Goal: Find specific page/section

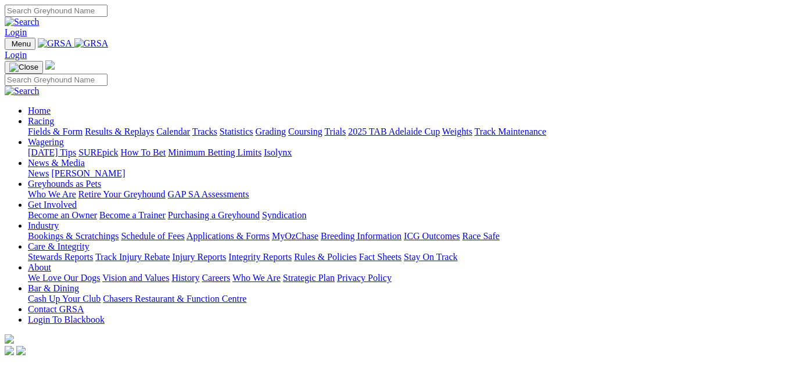
click at [37, 127] on link "Fields & Form" at bounding box center [55, 132] width 55 height 10
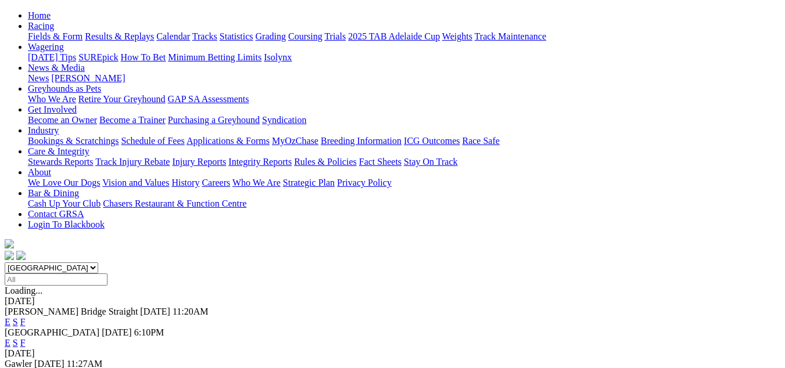
scroll to position [232, 0]
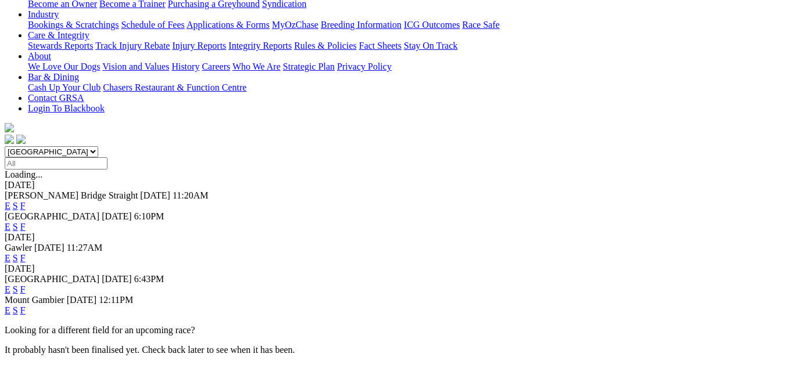
click at [26, 306] on link "F" at bounding box center [22, 311] width 5 height 10
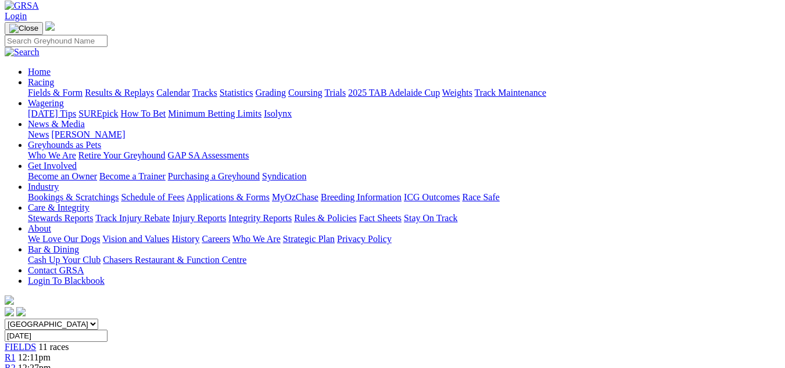
scroll to position [58, 0]
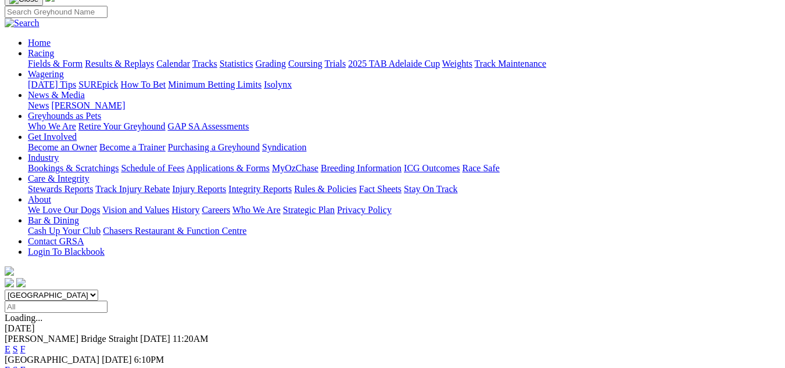
scroll to position [116, 0]
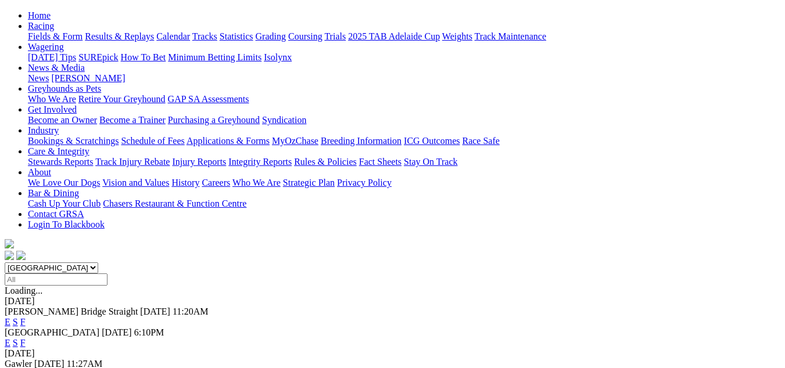
click at [26, 317] on link "F" at bounding box center [22, 322] width 5 height 10
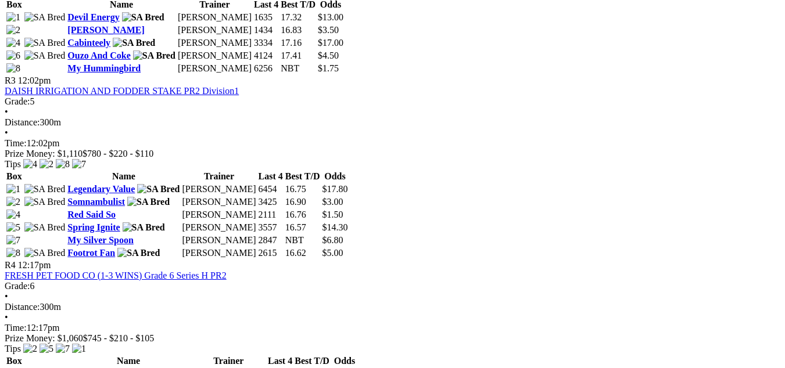
scroll to position [814, 0]
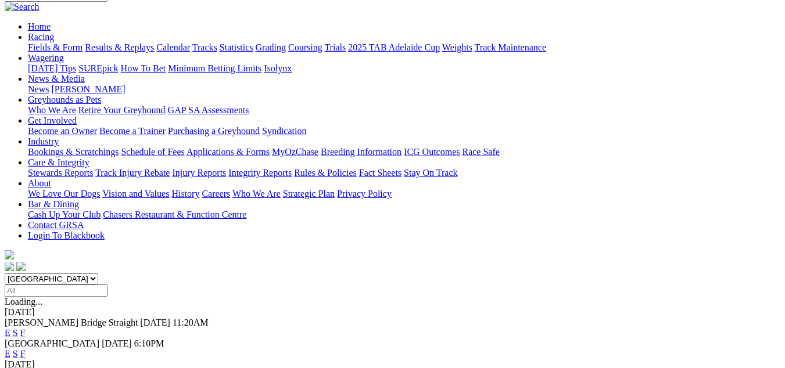
scroll to position [174, 0]
